Goal: Contribute content: Contribute content

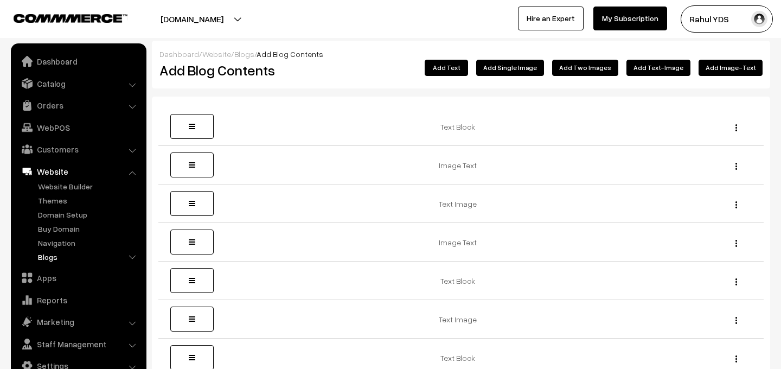
click at [47, 260] on link "Blogs" at bounding box center [88, 256] width 107 height 11
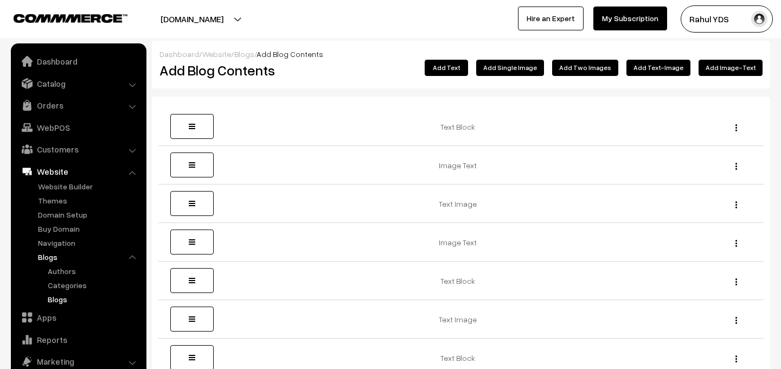
click at [53, 303] on link "Blogs" at bounding box center [94, 298] width 98 height 11
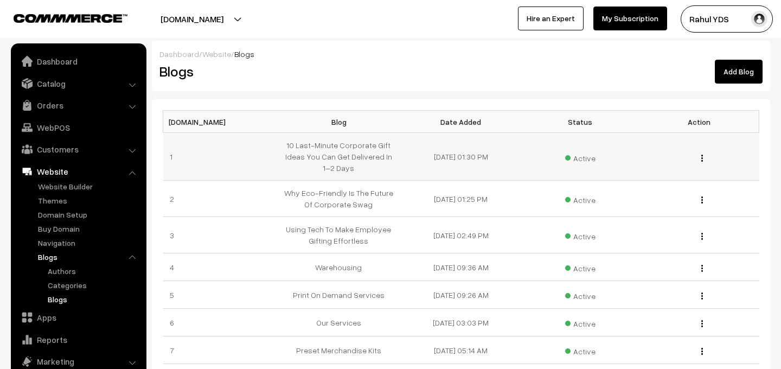
click at [699, 152] on div "Edit Blog Content Edit Blog Delete" at bounding box center [699, 156] width 106 height 11
click at [700, 152] on div "Edit Blog Content Edit Blog Delete" at bounding box center [699, 156] width 106 height 11
click at [701, 153] on button "button" at bounding box center [702, 157] width 3 height 9
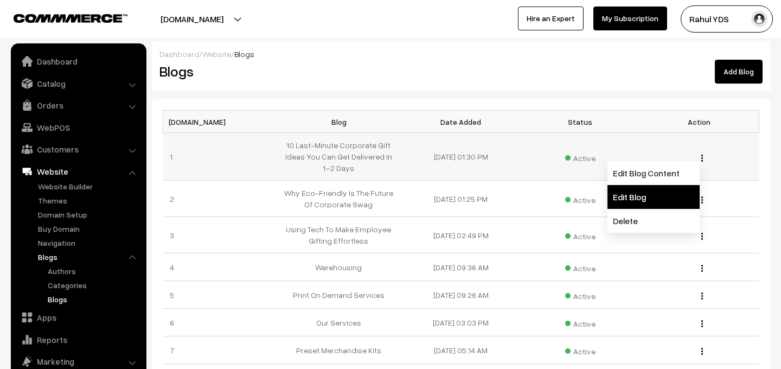
click at [656, 192] on link "Edit Blog" at bounding box center [653, 197] width 92 height 24
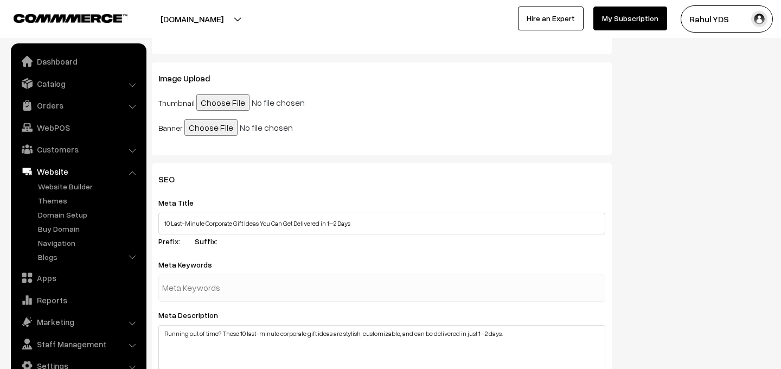
scroll to position [384, 0]
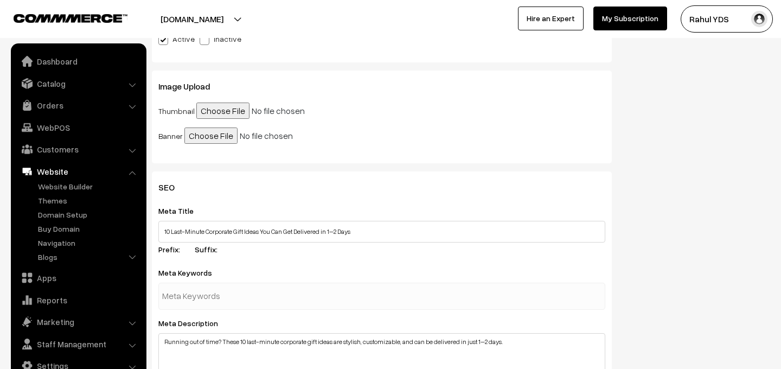
click at [207, 110] on input "file" at bounding box center [279, 110] width 166 height 16
type input "C:\fakepath\अंतिम समय के लिए विचारशील उपहार.png"
click at [212, 134] on input "file" at bounding box center [267, 135] width 166 height 16
type input "C:\fakepath\अंतिम समय के लिए विचारशील उपहार.png"
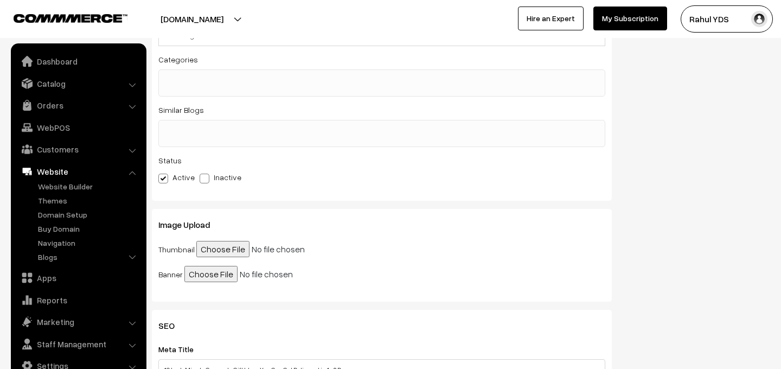
scroll to position [0, 0]
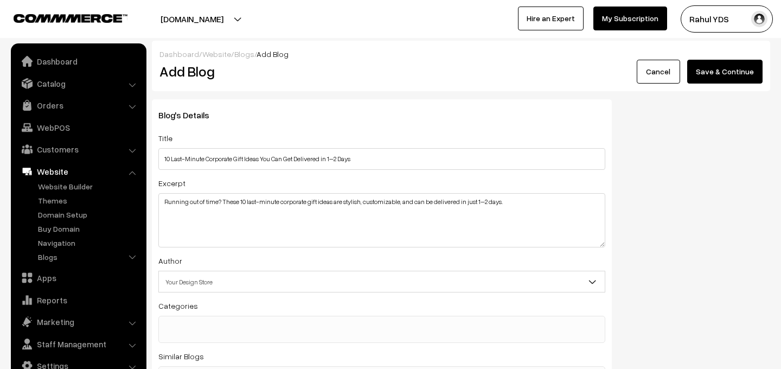
click at [722, 76] on button "Save & Continue" at bounding box center [724, 72] width 75 height 24
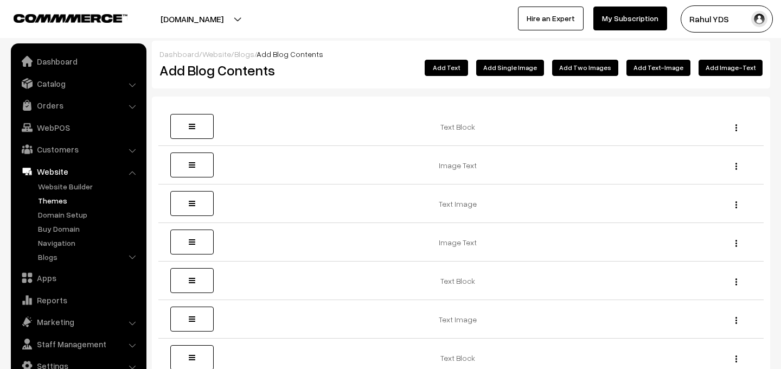
click at [50, 202] on link "Themes" at bounding box center [88, 200] width 107 height 11
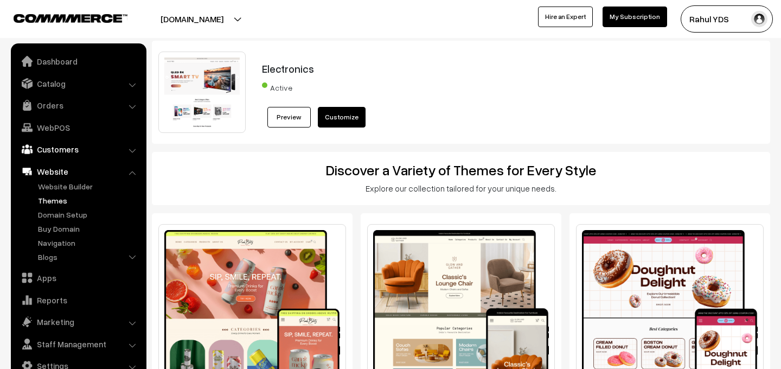
click at [60, 148] on link "Customers" at bounding box center [78, 149] width 129 height 20
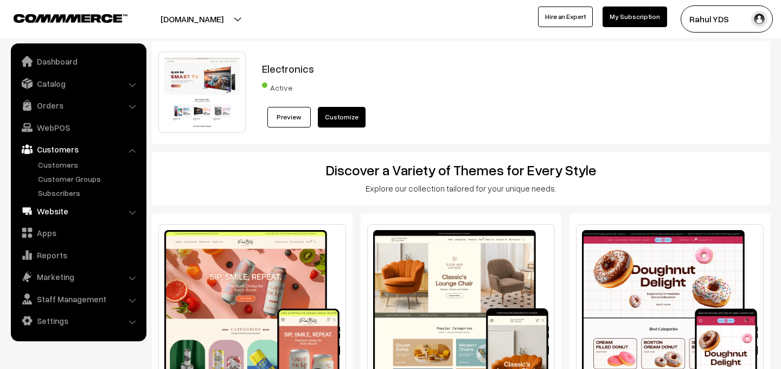
click at [53, 215] on link "Website" at bounding box center [78, 211] width 129 height 20
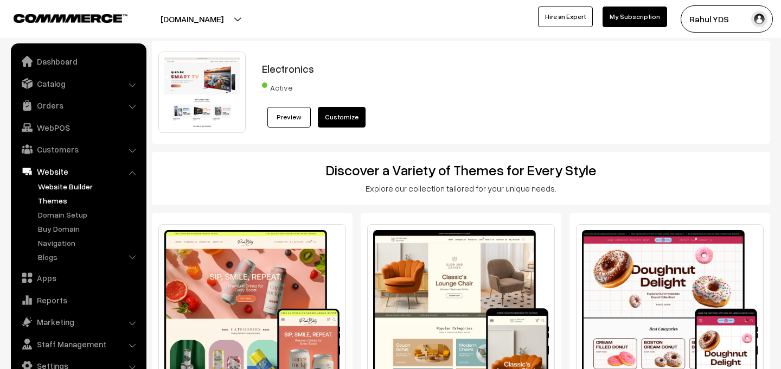
click at [55, 191] on link "Website Builder" at bounding box center [88, 186] width 107 height 11
